Goal: Information Seeking & Learning: Learn about a topic

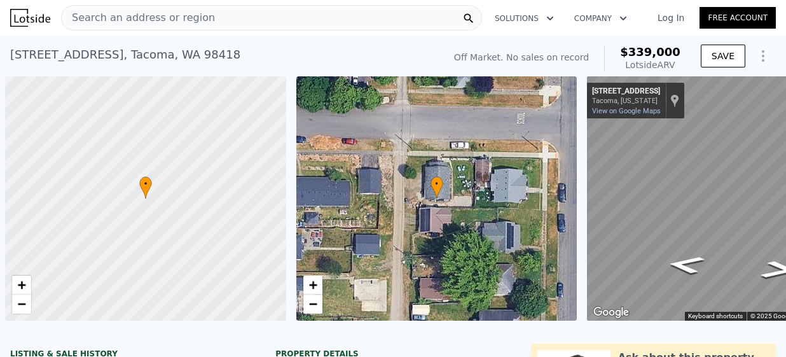
scroll to position [0, 5]
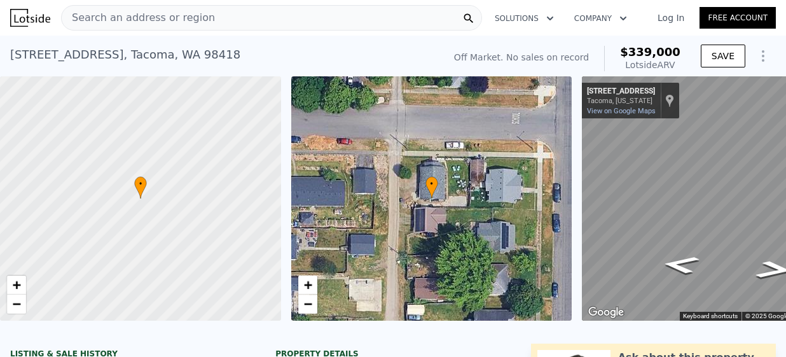
type input "6"
type input "0"
type input "3.5"
type input "1654"
type input "2460"
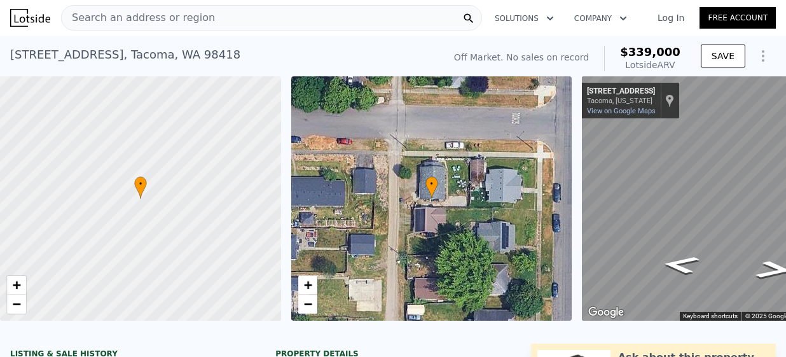
type input "2696.364"
type input "8049.888"
type input "$ 164,000"
type input "$ 69,100"
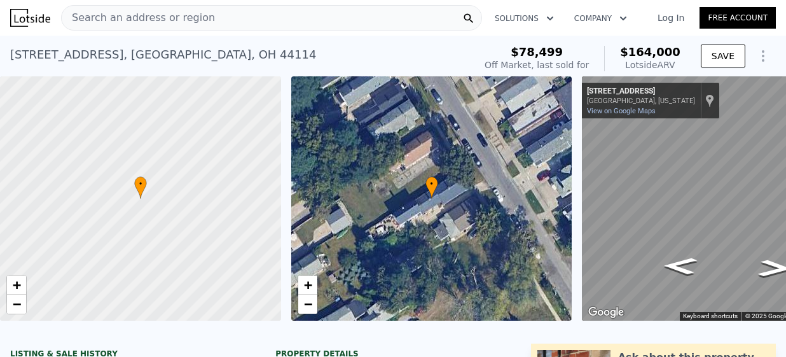
click at [35, 25] on img at bounding box center [30, 18] width 40 height 18
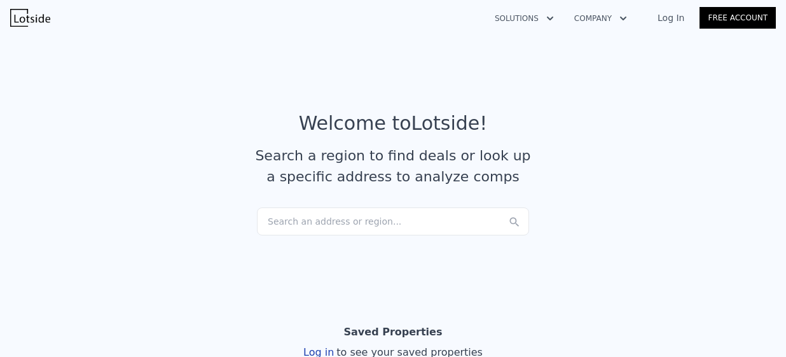
click at [680, 19] on link "Log In" at bounding box center [670, 17] width 57 height 13
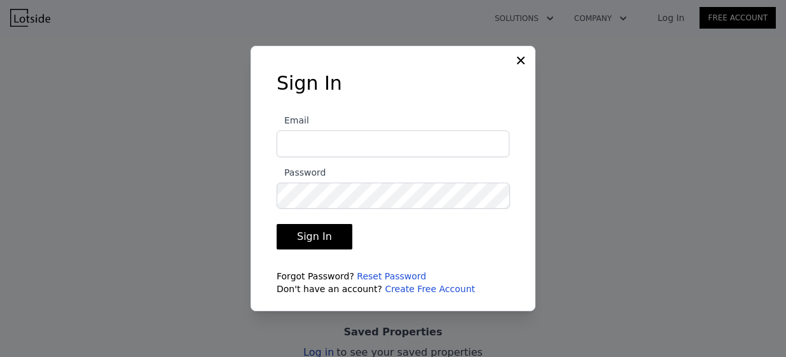
click at [680, 19] on div at bounding box center [393, 178] width 786 height 357
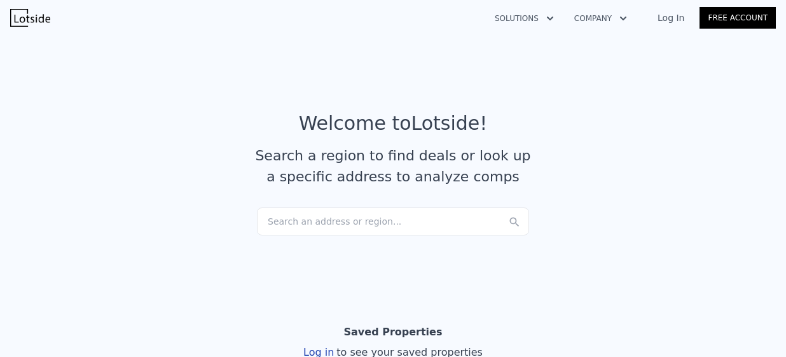
click at [674, 15] on link "Log In" at bounding box center [670, 17] width 57 height 13
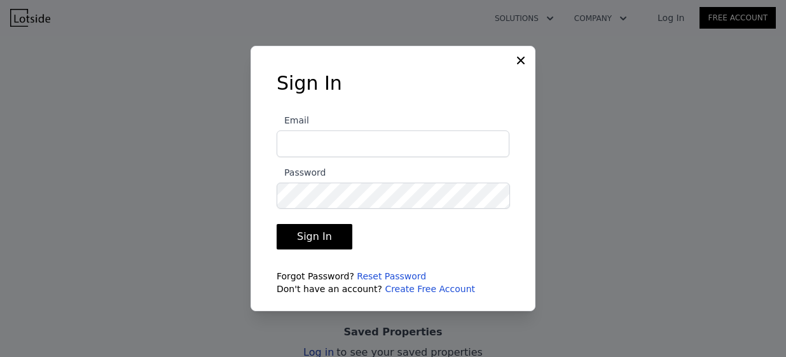
click at [522, 61] on icon at bounding box center [521, 61] width 8 height 8
